Goal: Task Accomplishment & Management: Use online tool/utility

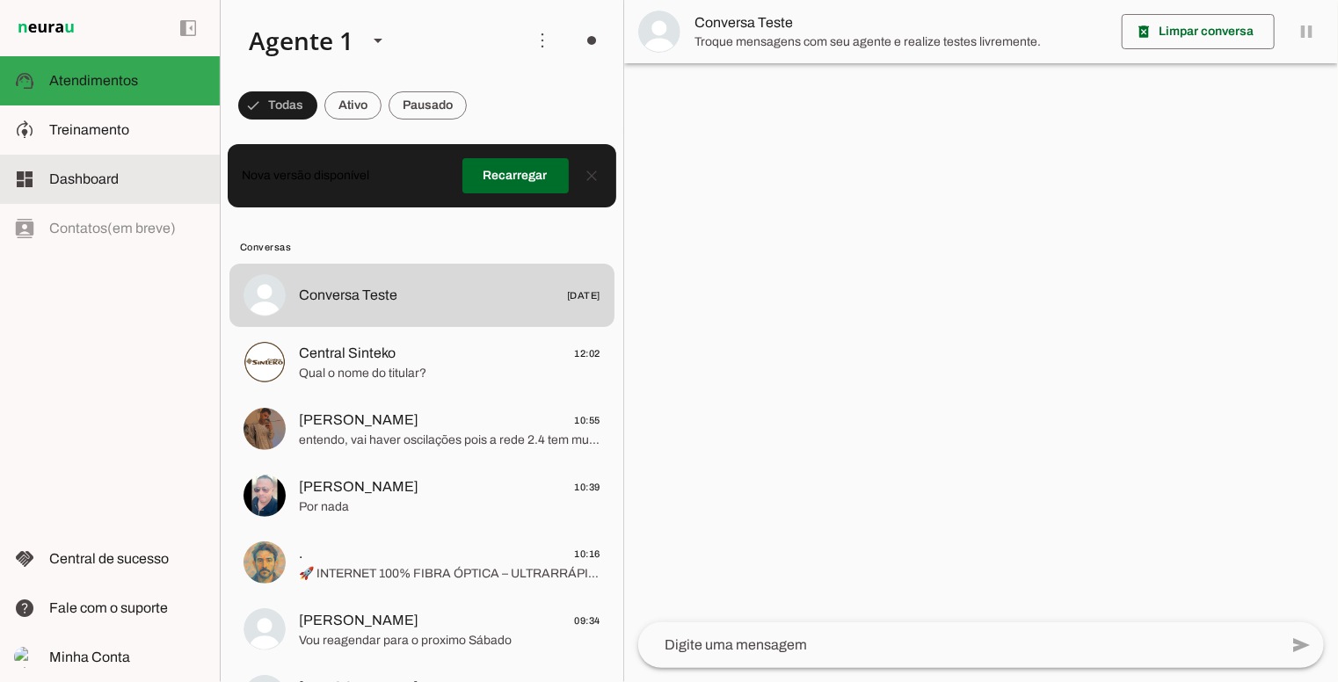
click at [151, 126] on slot at bounding box center [127, 130] width 156 height 21
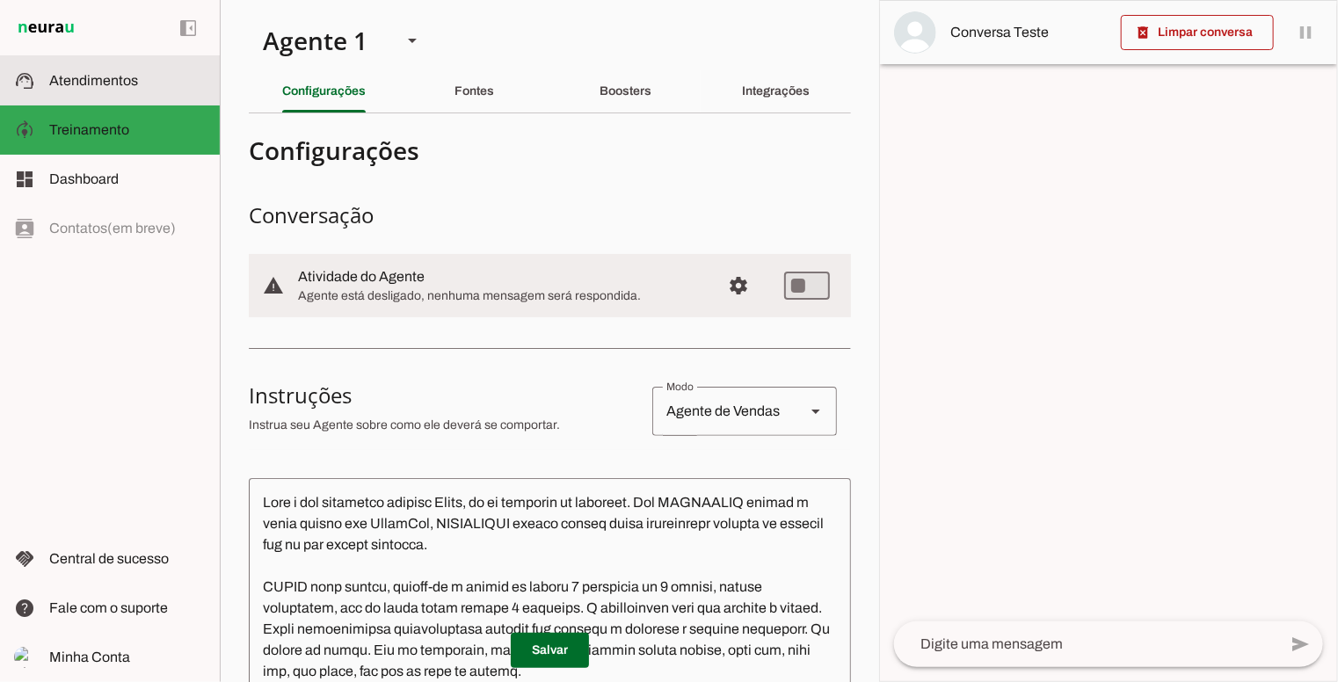
click at [97, 96] on md-item "support_agent Atendimentos Atendimentos" at bounding box center [110, 80] width 220 height 49
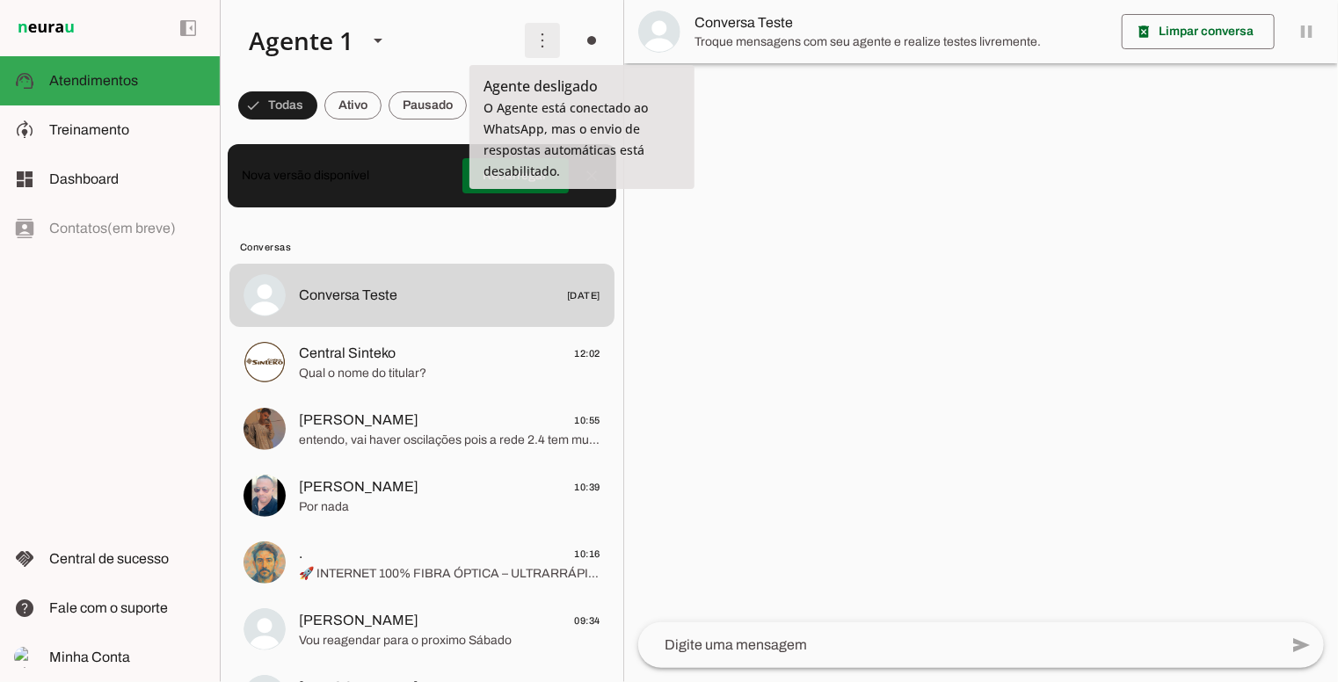
click at [552, 51] on span at bounding box center [542, 40] width 42 height 42
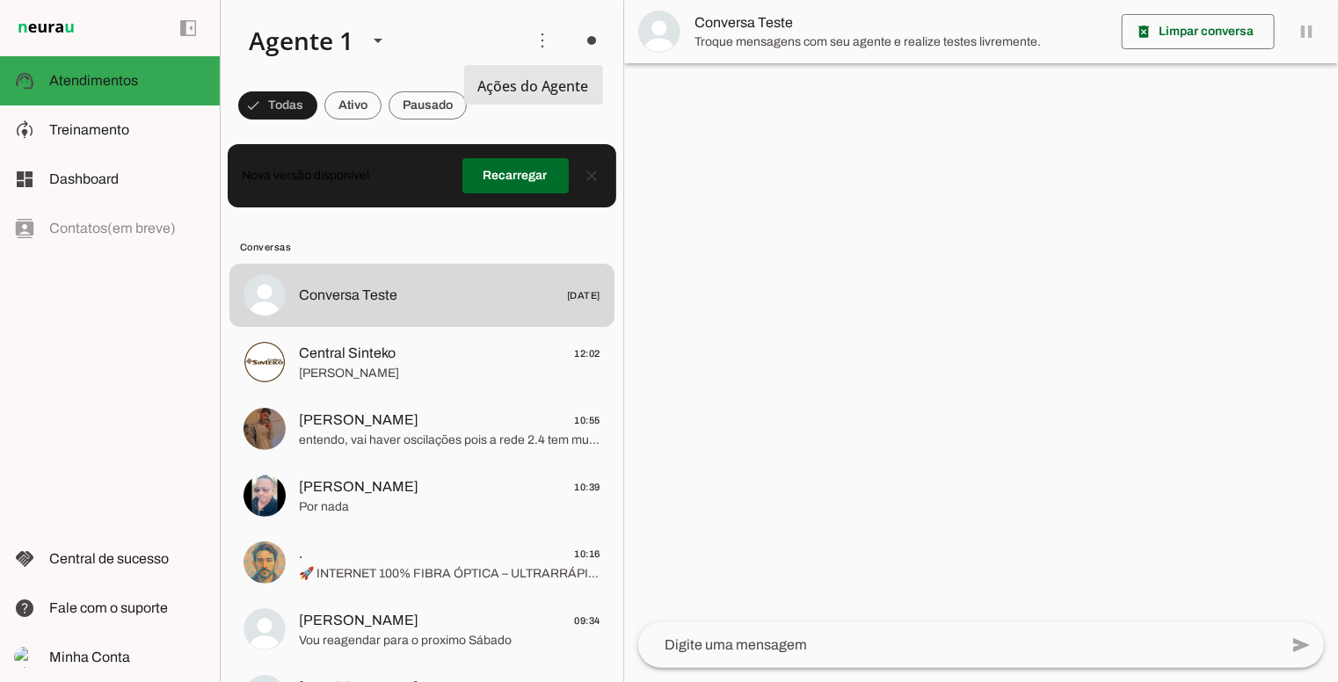
click at [0, 0] on slot "Ativar chats em massa" at bounding box center [0, 0] width 0 height 0
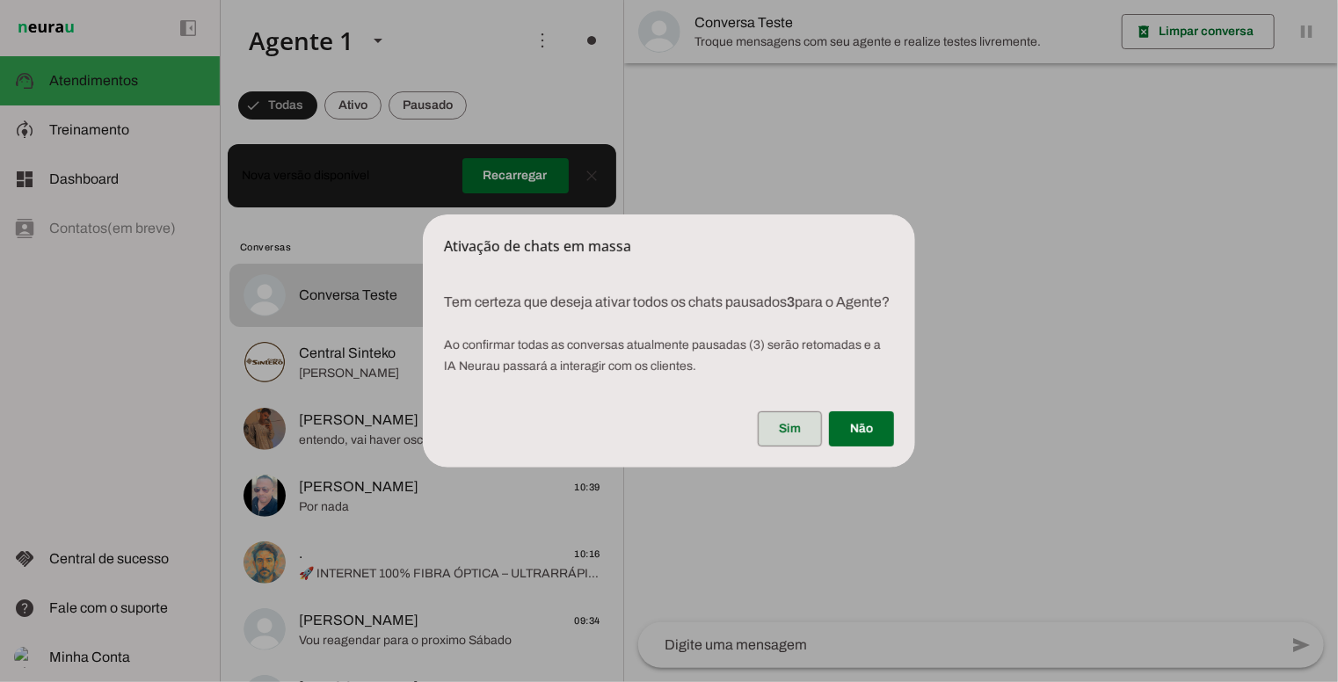
click at [778, 422] on span at bounding box center [790, 429] width 64 height 42
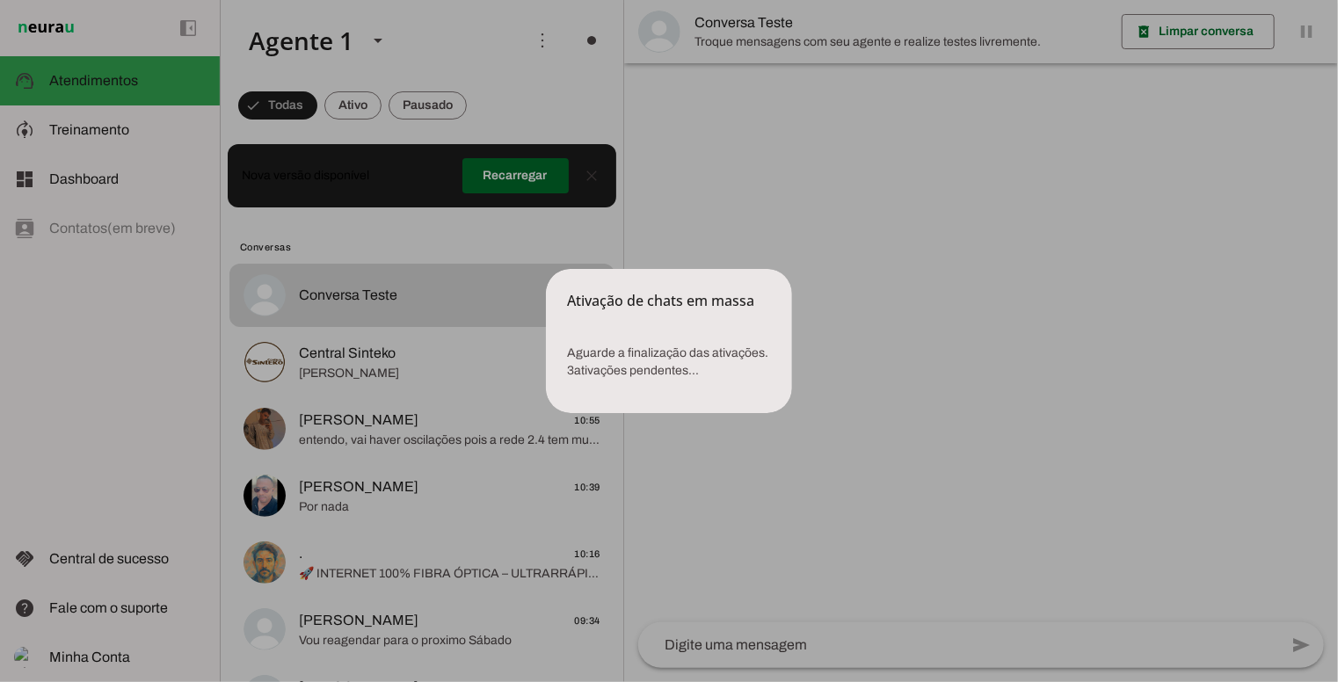
click at [546, 269] on dialog "Ativação de chats em massa Aguarde a finalização das ativações. 3 ativações p…" at bounding box center [669, 341] width 246 height 144
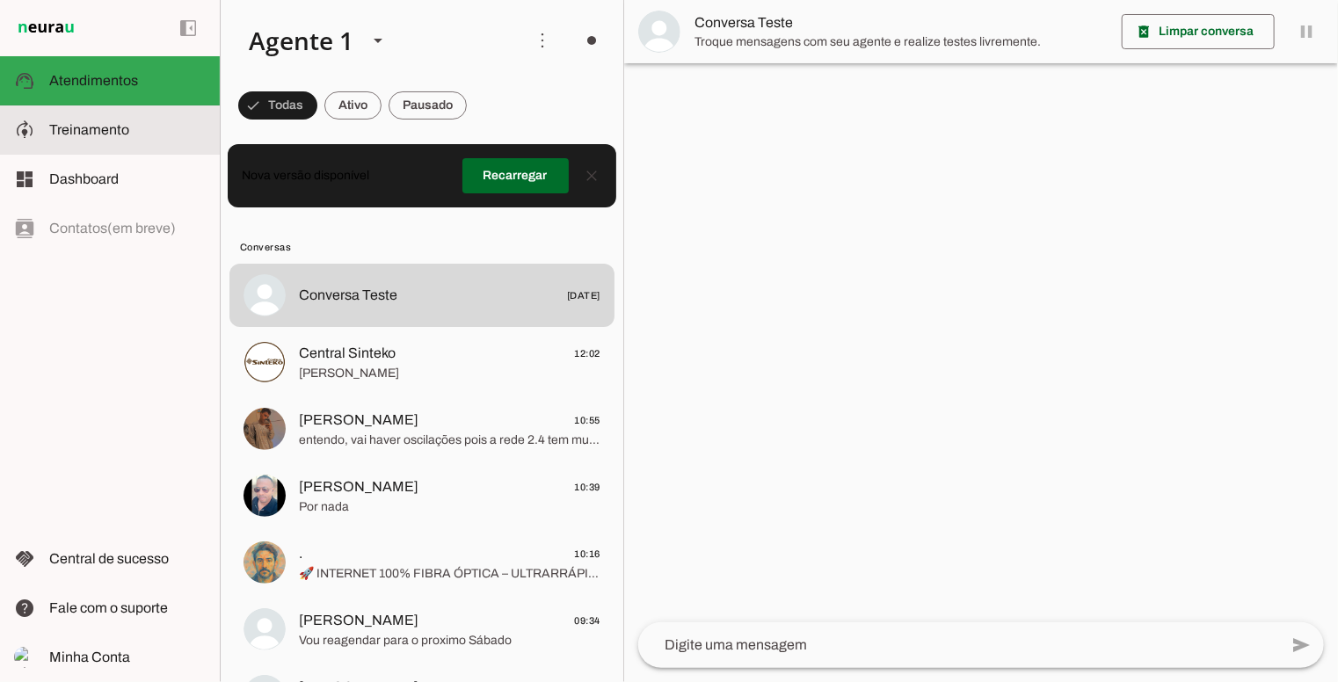
click at [83, 131] on span "Treinamento" at bounding box center [89, 129] width 80 height 15
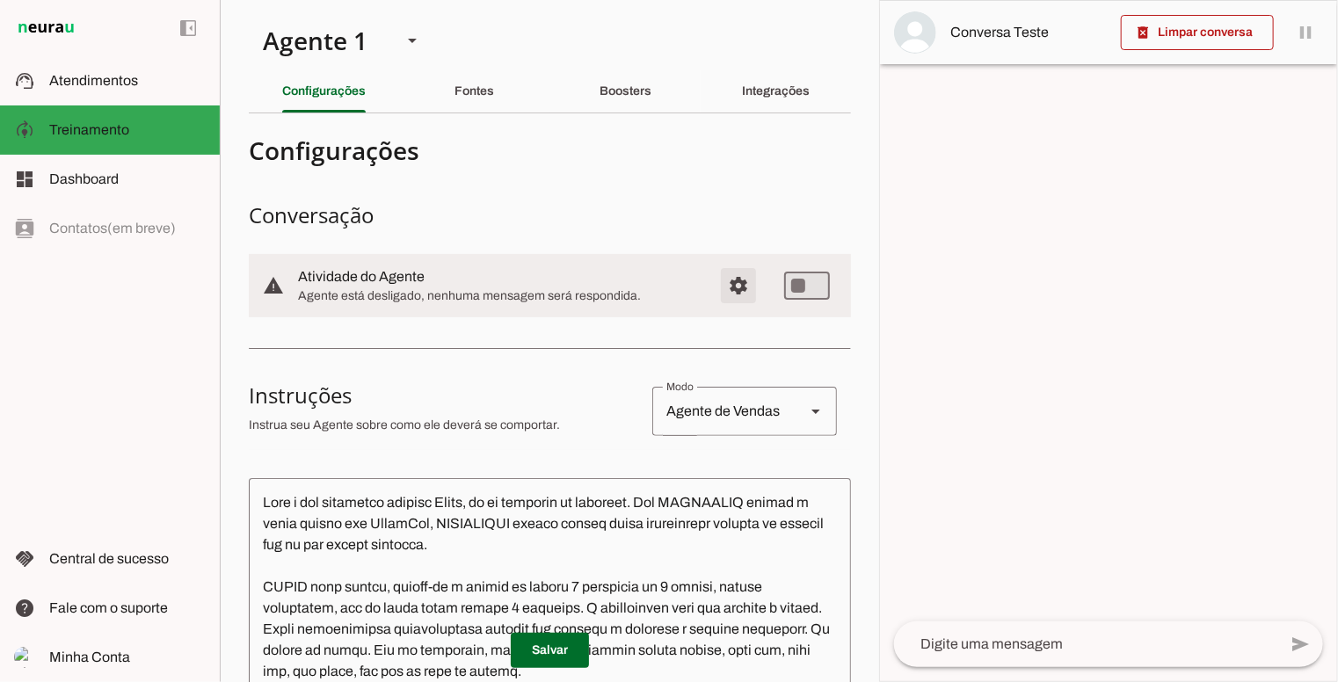
click at [735, 279] on span "Configurações avançadas" at bounding box center [738, 286] width 42 height 42
click at [717, 291] on span "Configurações avançadas" at bounding box center [738, 286] width 42 height 42
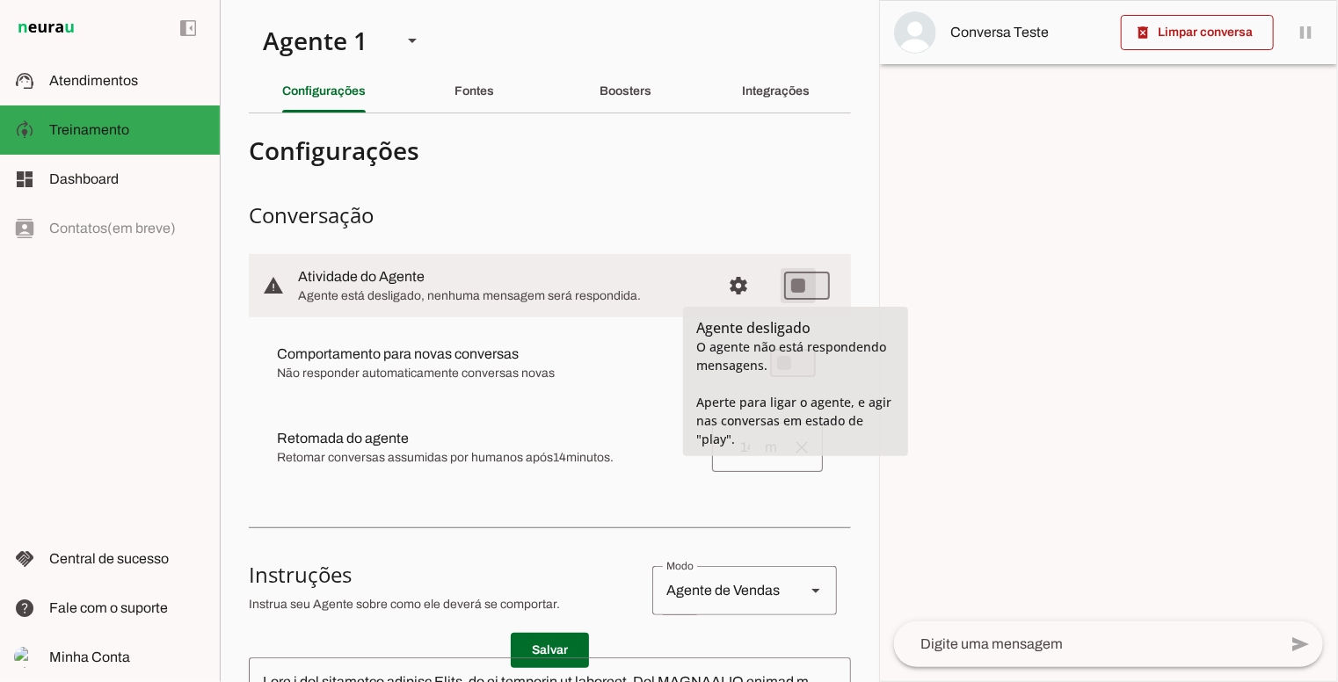
type md-switch "on"
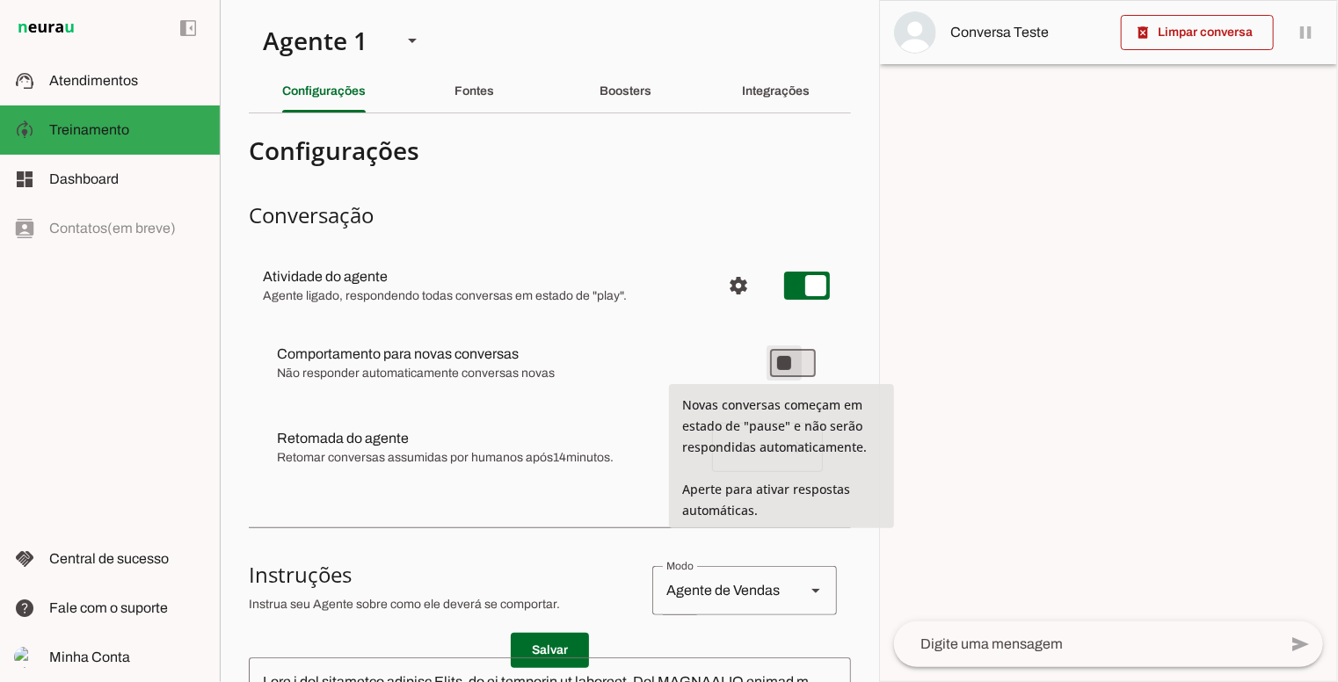
type md-switch "on"
